Goal: Navigation & Orientation: Understand site structure

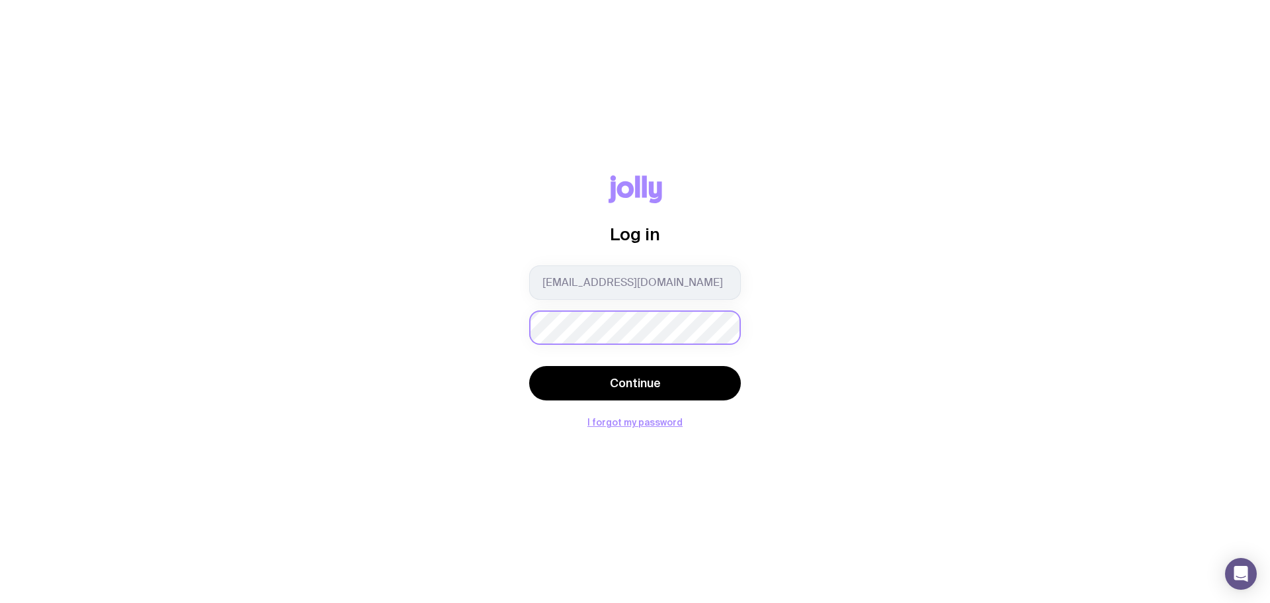
click at [493, 330] on div "Log in [EMAIL_ADDRESS][DOMAIN_NAME] Continue I forgot my password" at bounding box center [635, 301] width 1207 height 252
click at [548, 376] on button "Continue" at bounding box center [635, 383] width 212 height 34
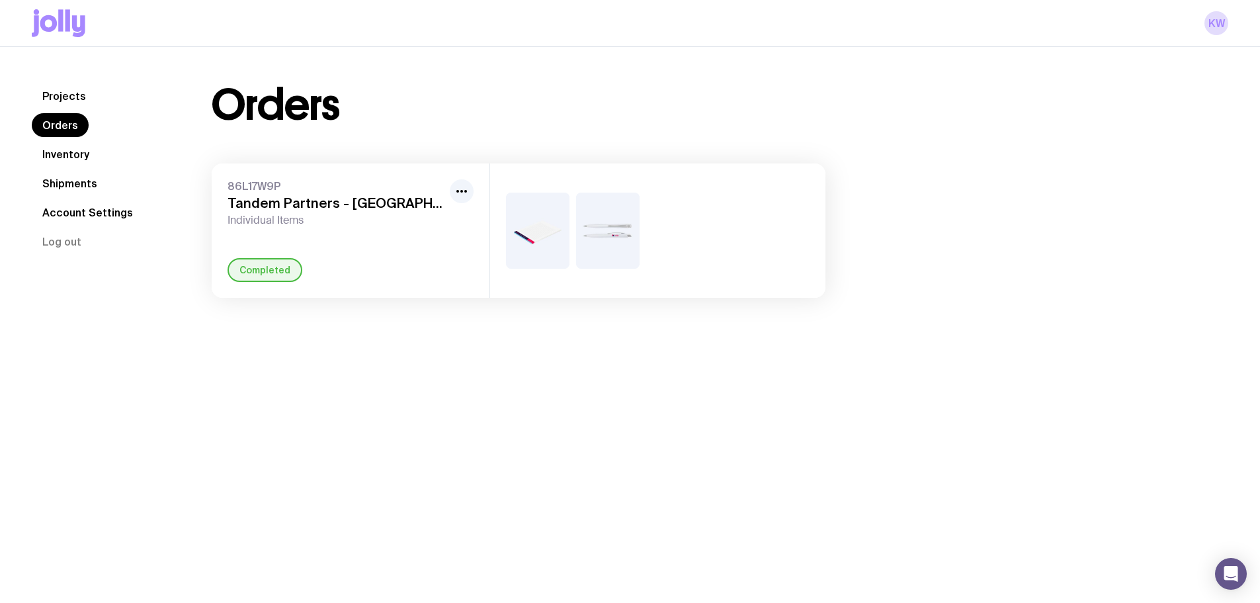
click at [62, 152] on link "Inventory" at bounding box center [66, 154] width 68 height 24
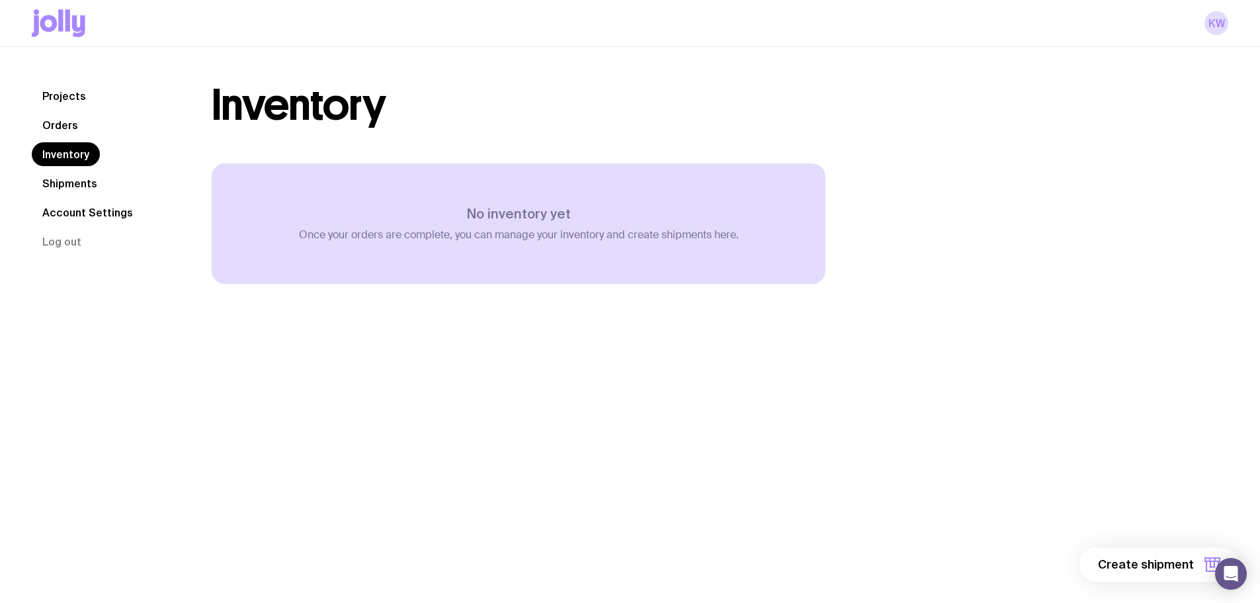
click at [70, 178] on link "Shipments" at bounding box center [70, 183] width 76 height 24
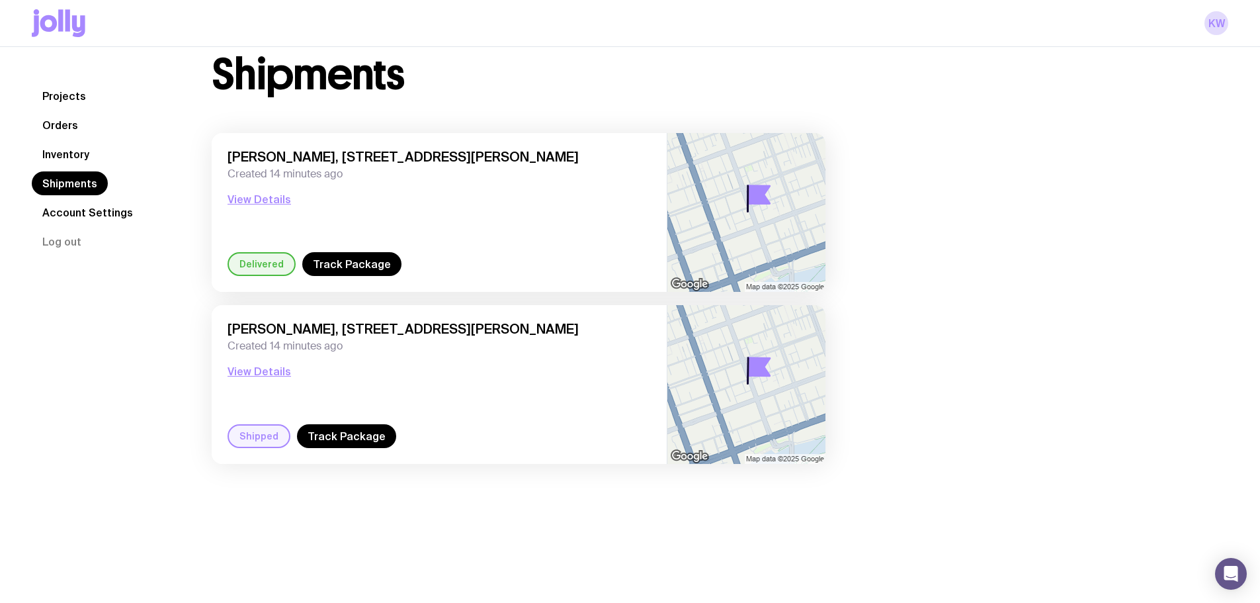
scroll to position [47, 0]
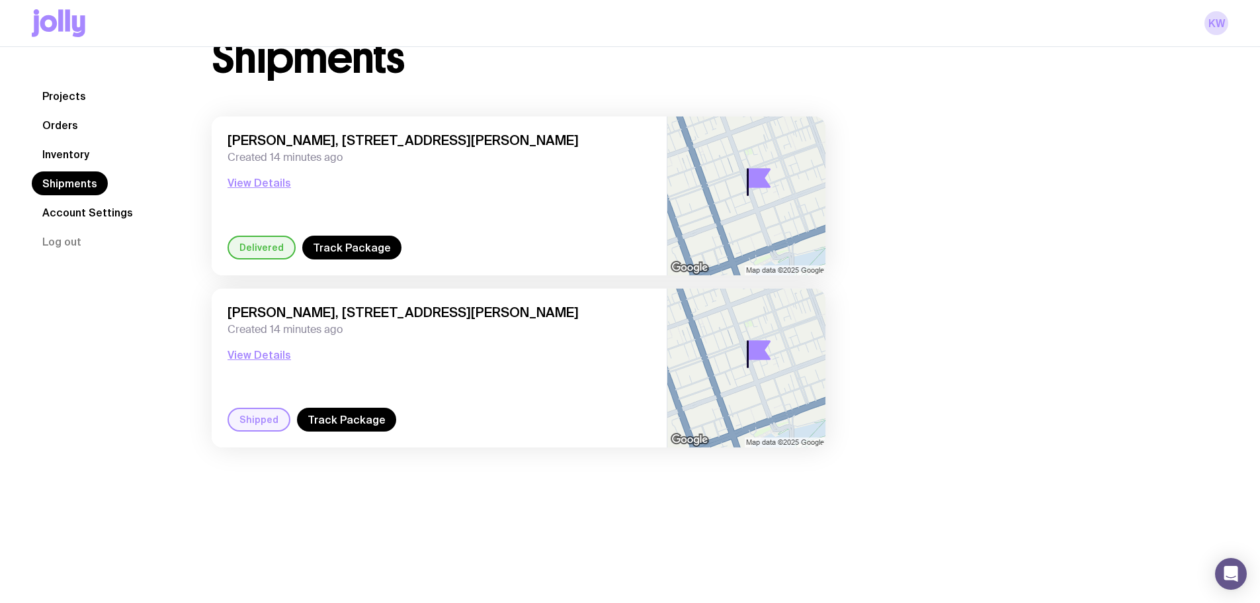
click at [68, 88] on link "Projects" at bounding box center [64, 96] width 65 height 24
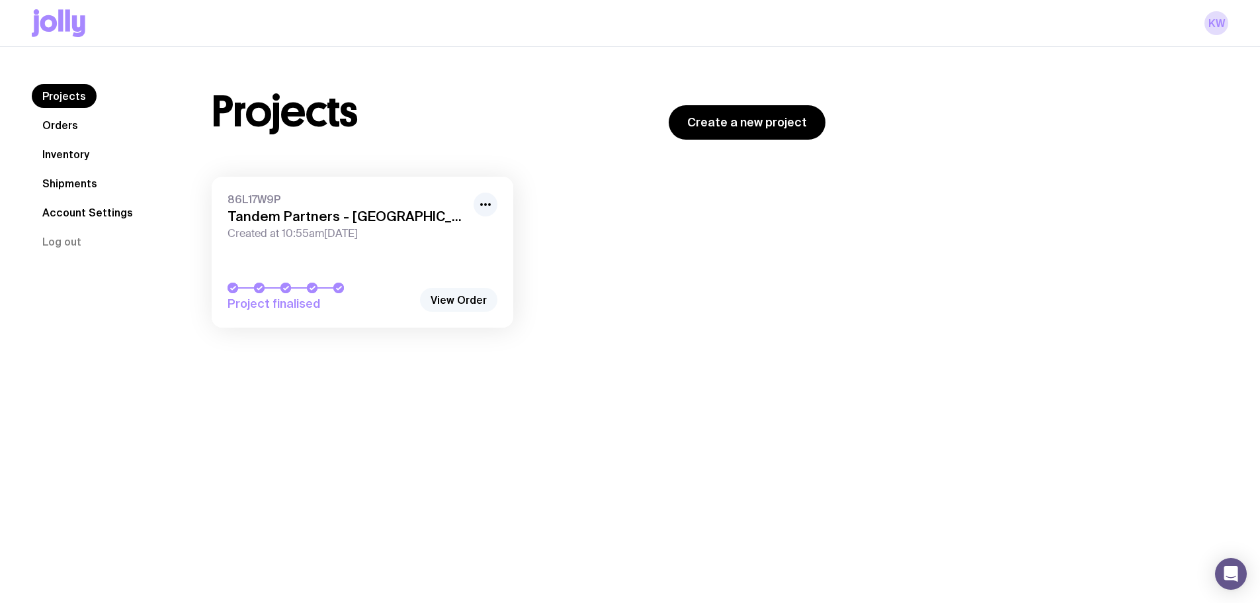
click at [466, 297] on link "View Order" at bounding box center [458, 300] width 77 height 24
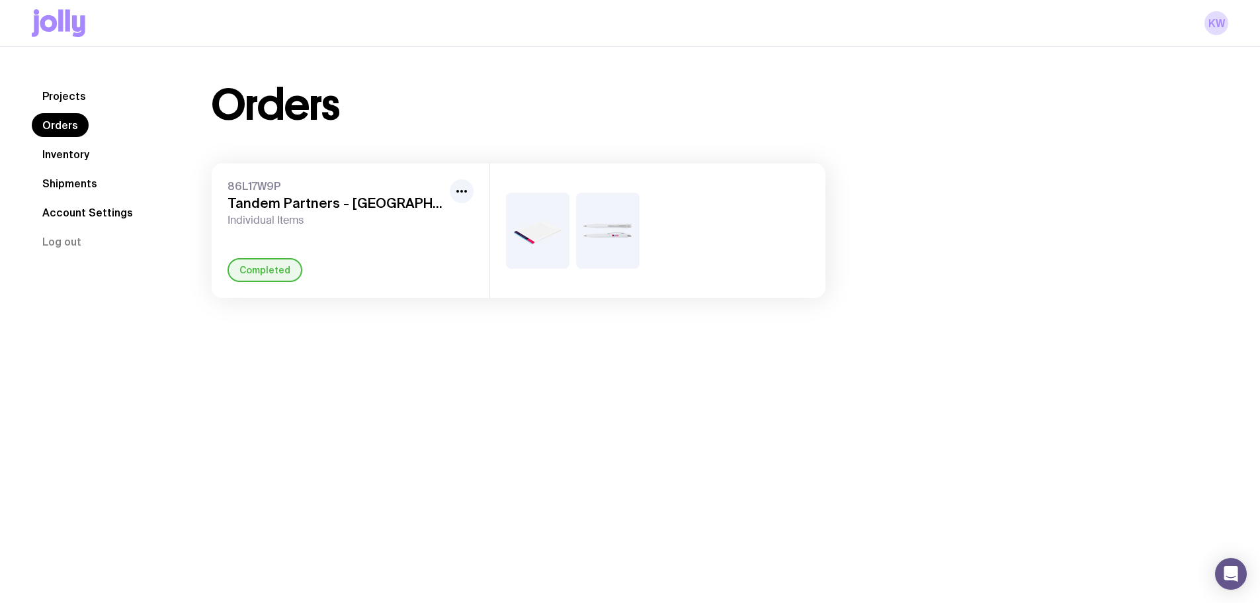
click at [558, 249] on img at bounding box center [538, 230] width 64 height 76
click at [629, 231] on img at bounding box center [608, 230] width 64 height 76
click at [734, 230] on div at bounding box center [657, 230] width 335 height 134
click at [395, 224] on span "Individual Items" at bounding box center [336, 220] width 217 height 13
click at [421, 190] on span "86L17W9P" at bounding box center [336, 185] width 217 height 13
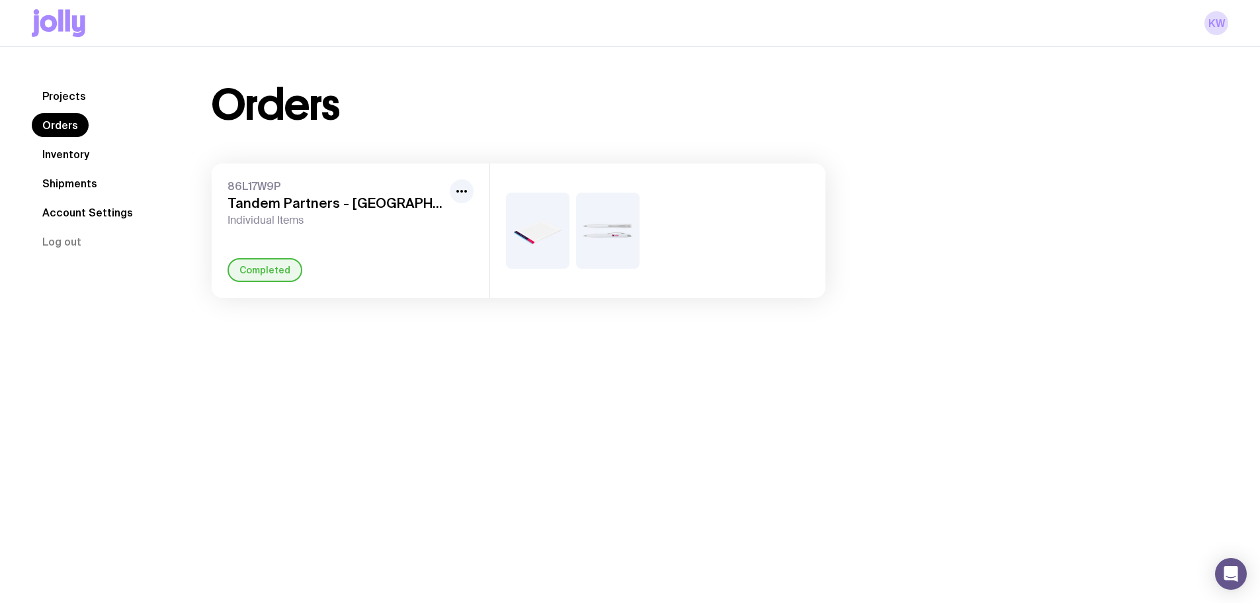
click at [50, 150] on link "Inventory" at bounding box center [66, 154] width 68 height 24
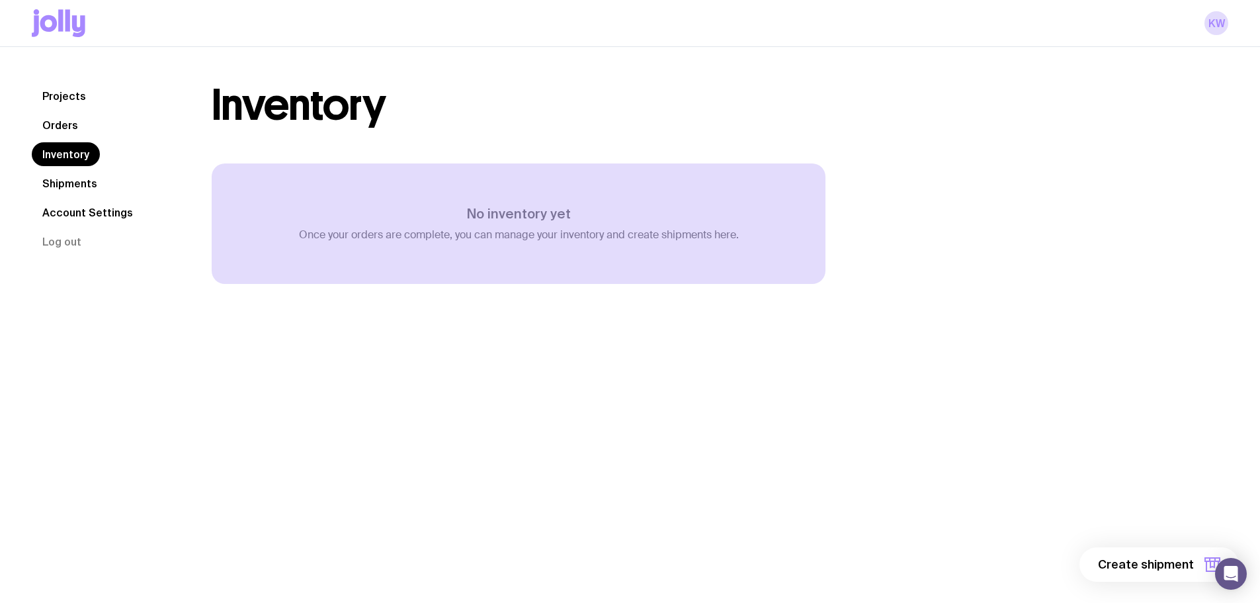
click at [70, 186] on link "Shipments" at bounding box center [70, 183] width 76 height 24
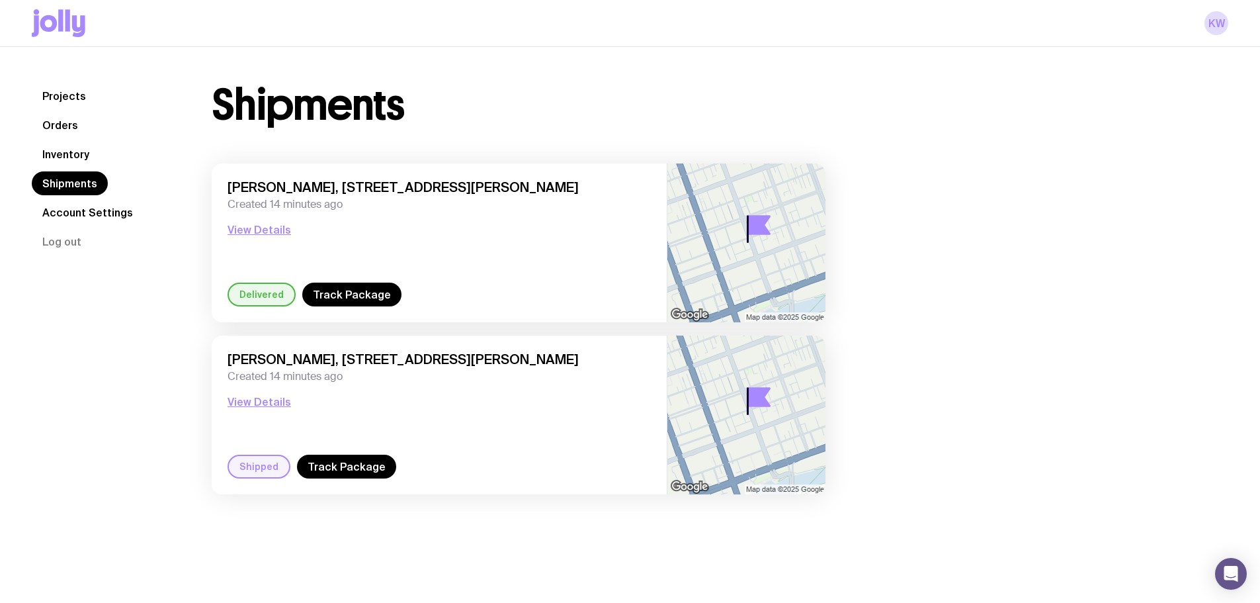
click at [86, 215] on link "Account Settings" at bounding box center [88, 212] width 112 height 24
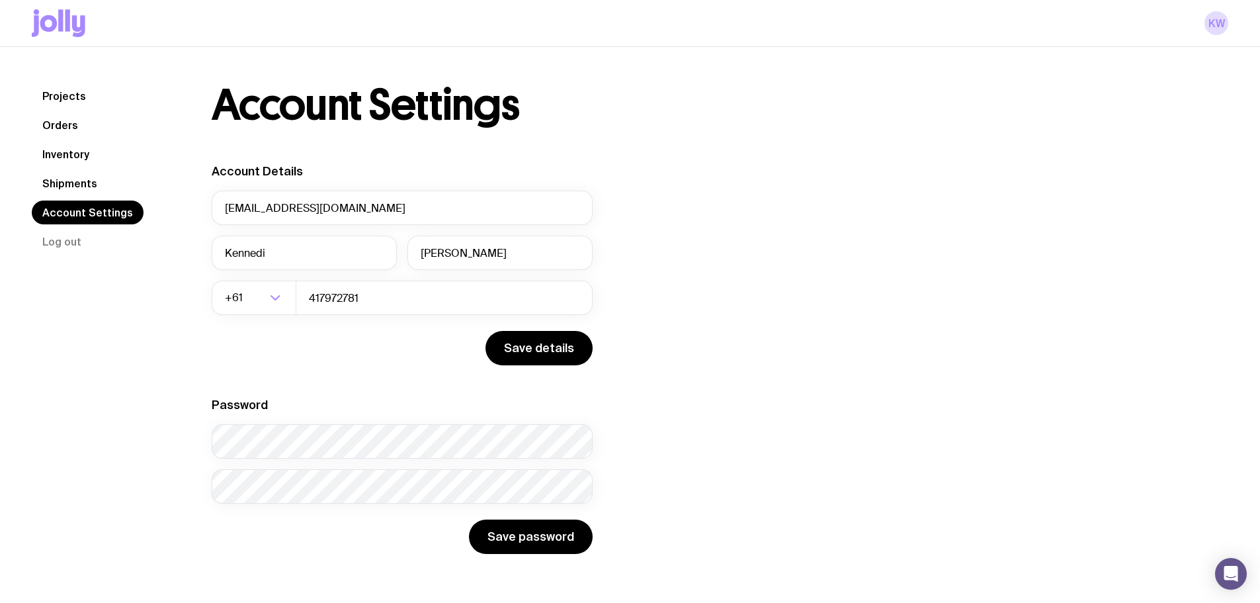
click at [67, 92] on link "Projects" at bounding box center [64, 96] width 65 height 24
